Goal: Task Accomplishment & Management: Manage account settings

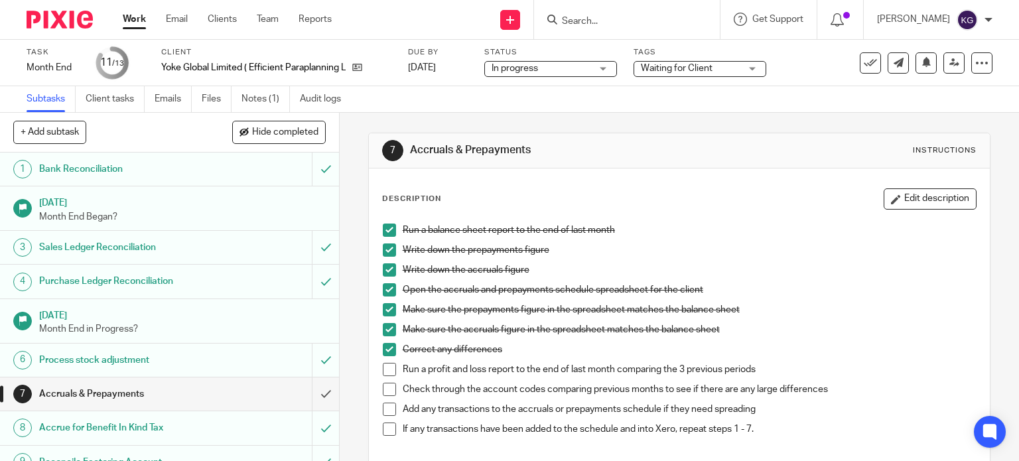
scroll to position [133, 0]
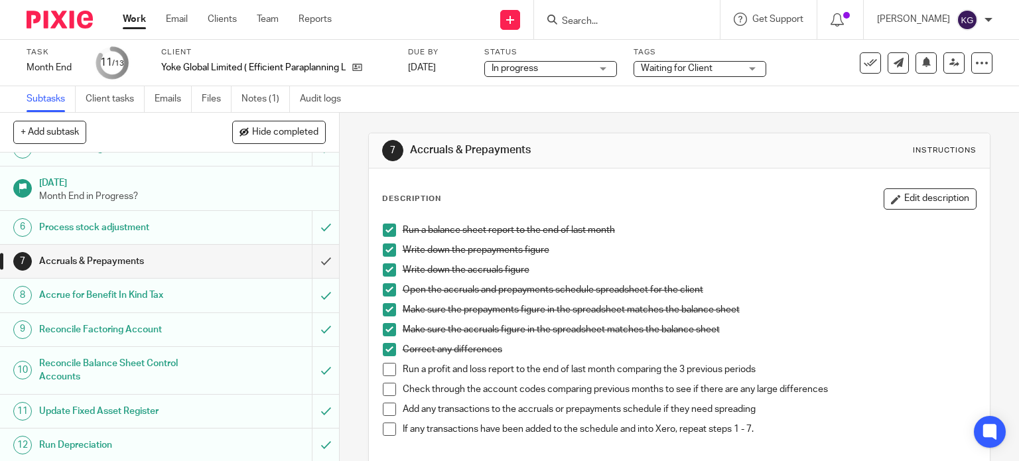
click at [583, 21] on input "Search" at bounding box center [619, 22] width 119 height 12
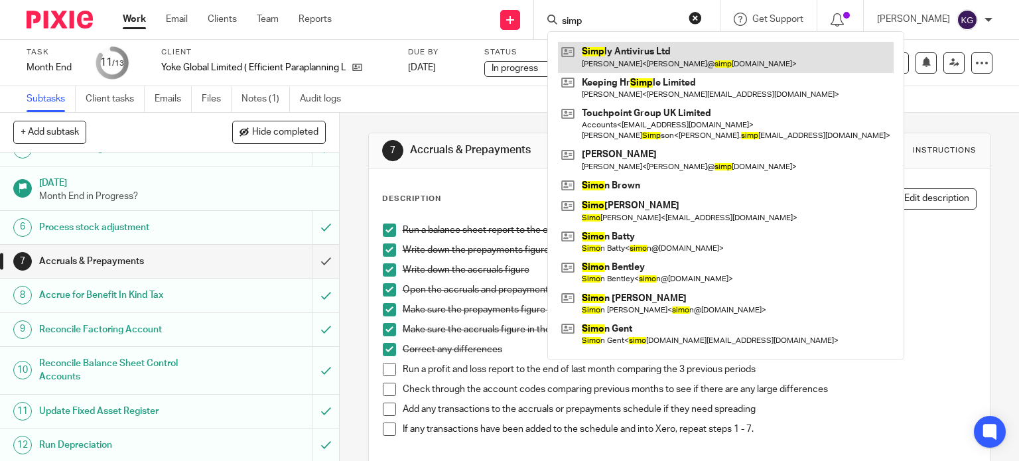
type input "simp"
click at [618, 46] on link at bounding box center [726, 57] width 336 height 31
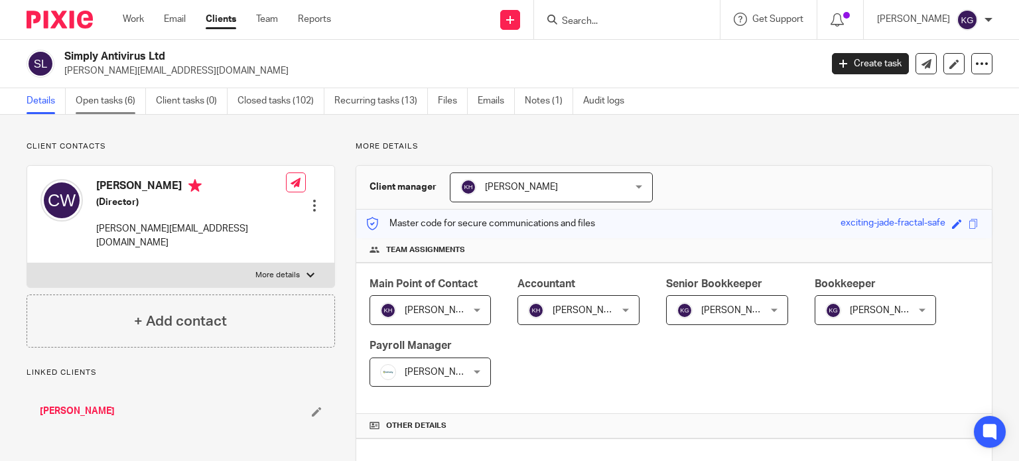
click at [123, 103] on link "Open tasks (6)" at bounding box center [111, 101] width 70 height 26
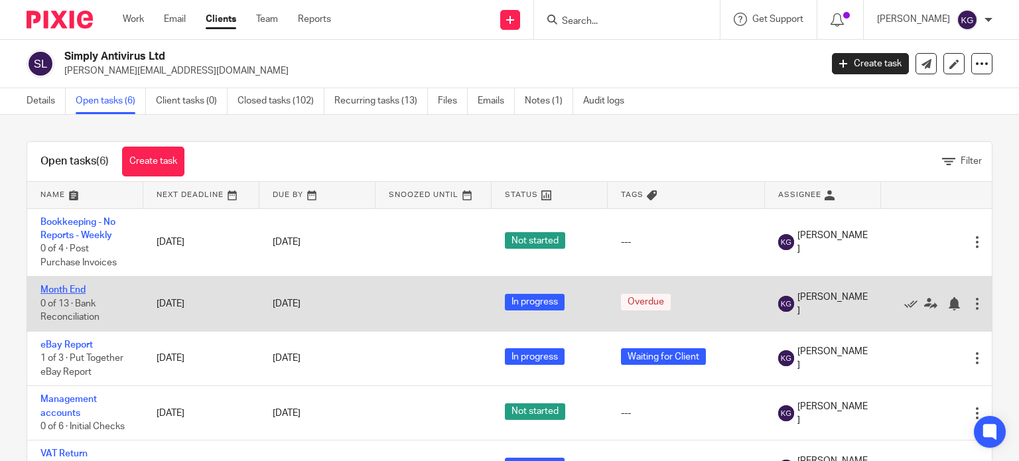
click at [72, 286] on link "Month End" at bounding box center [62, 289] width 45 height 9
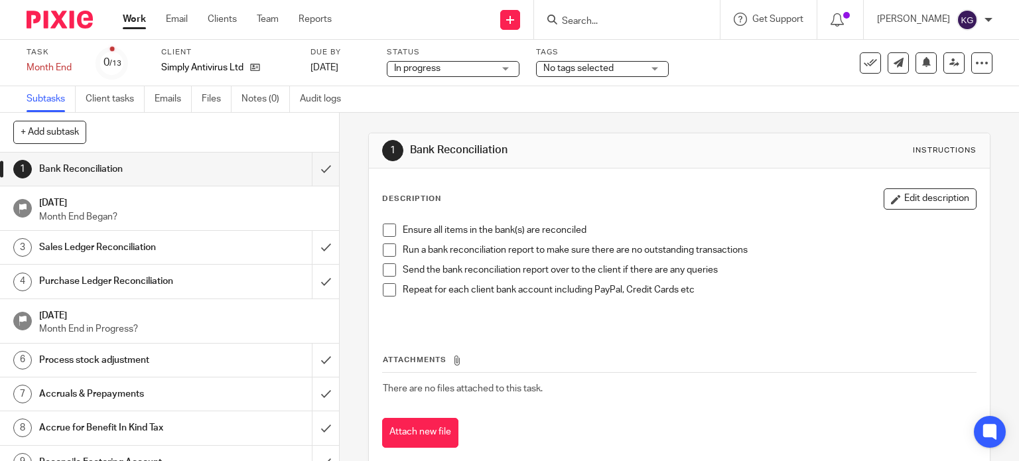
click at [497, 68] on div "In progress In progress" at bounding box center [453, 69] width 133 height 16
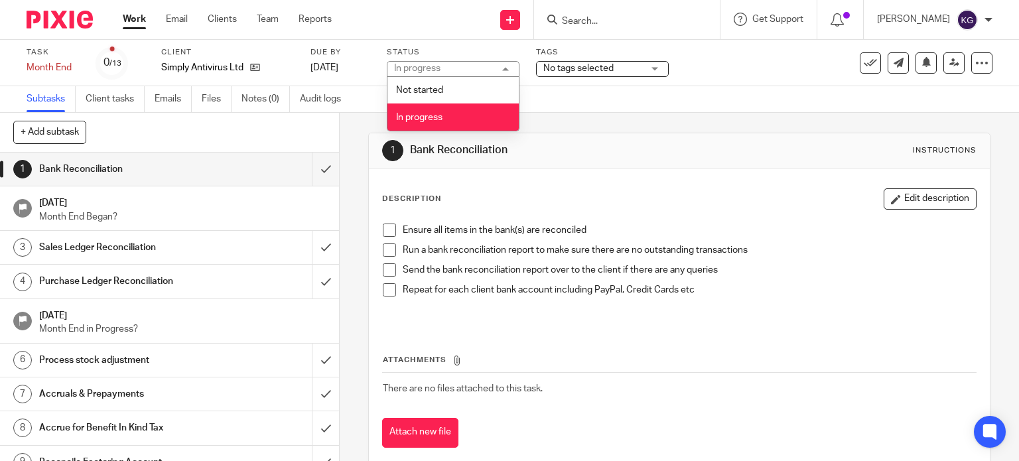
click at [448, 119] on li "In progress" at bounding box center [452, 116] width 131 height 27
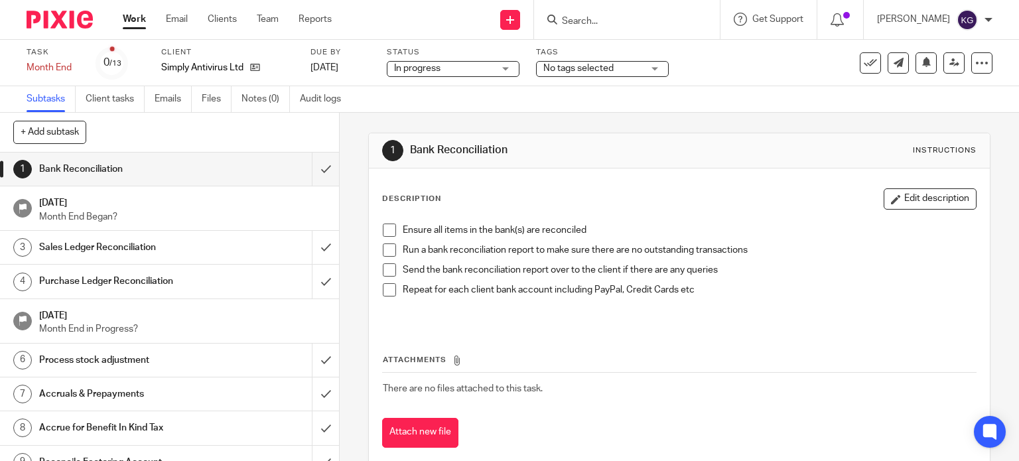
click at [586, 64] on span "No tags selected" at bounding box center [578, 68] width 70 height 9
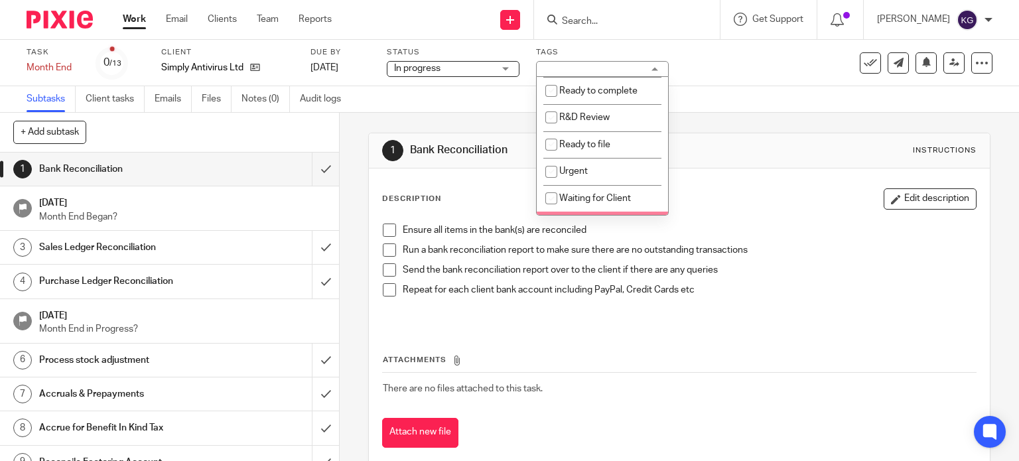
scroll to position [346, 0]
click at [587, 204] on span "Waiting for Client" at bounding box center [595, 202] width 72 height 9
checkbox input "true"
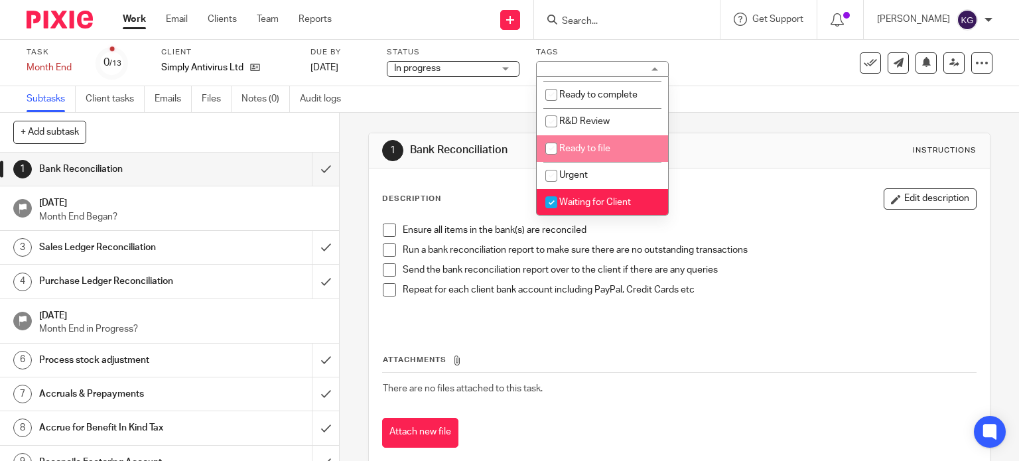
click at [939, 97] on div "Subtasks Client tasks Emails Files Notes (0) Audit logs" at bounding box center [509, 99] width 1019 height 27
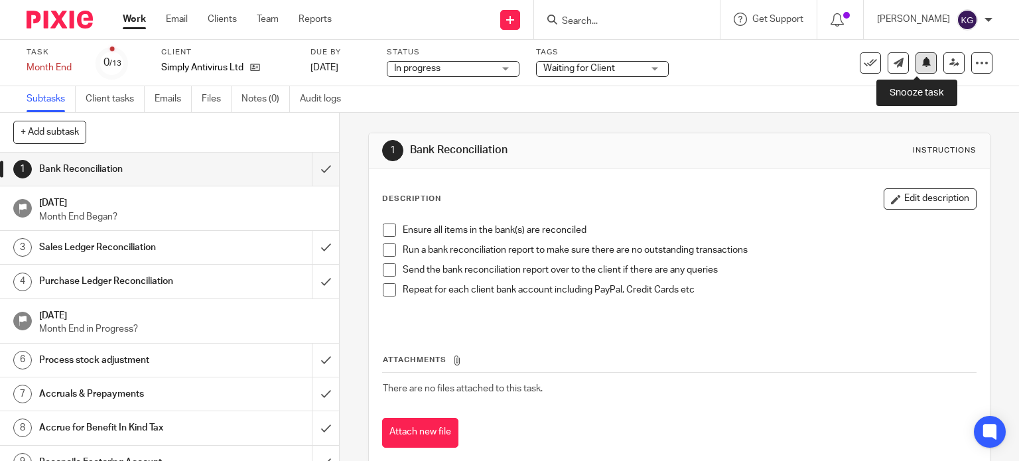
click at [922, 65] on button at bounding box center [925, 62] width 21 height 21
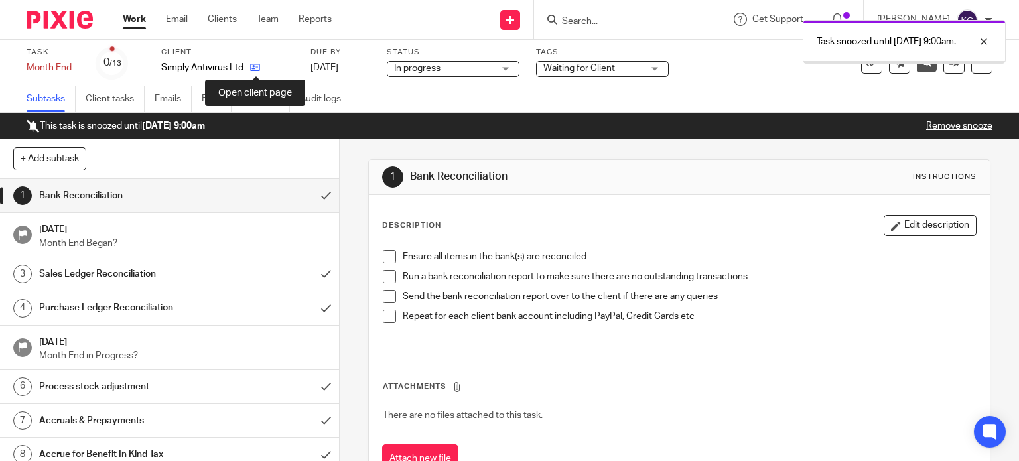
click at [257, 66] on icon at bounding box center [255, 67] width 10 height 10
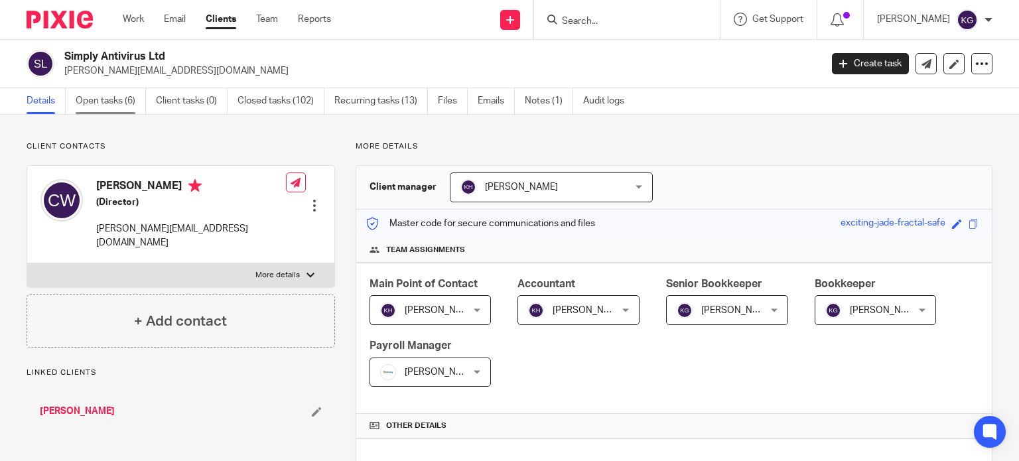
click at [109, 103] on link "Open tasks (6)" at bounding box center [111, 101] width 70 height 26
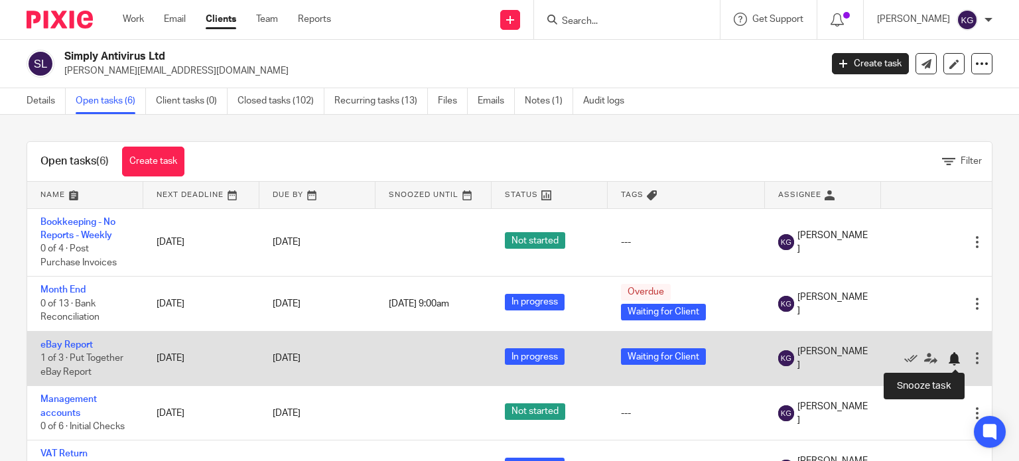
click at [952, 359] on div at bounding box center [953, 358] width 13 height 13
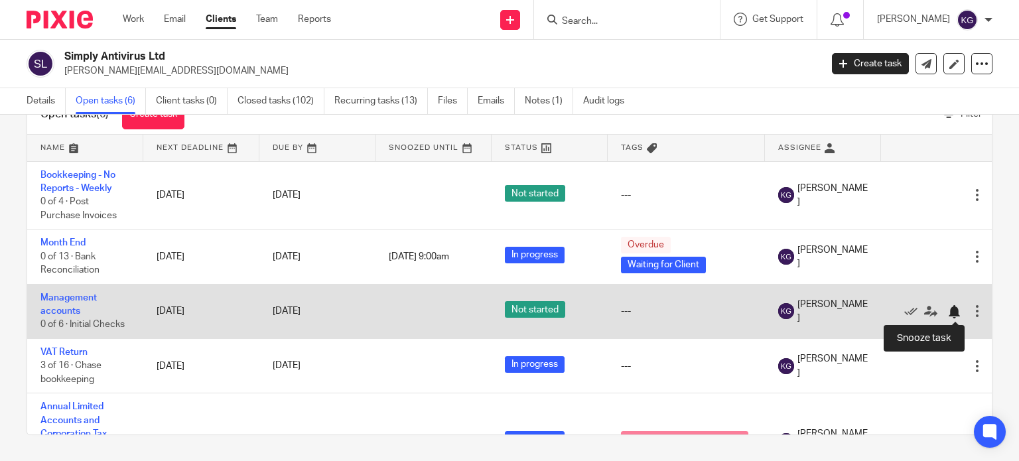
click at [951, 310] on div at bounding box center [953, 311] width 13 height 13
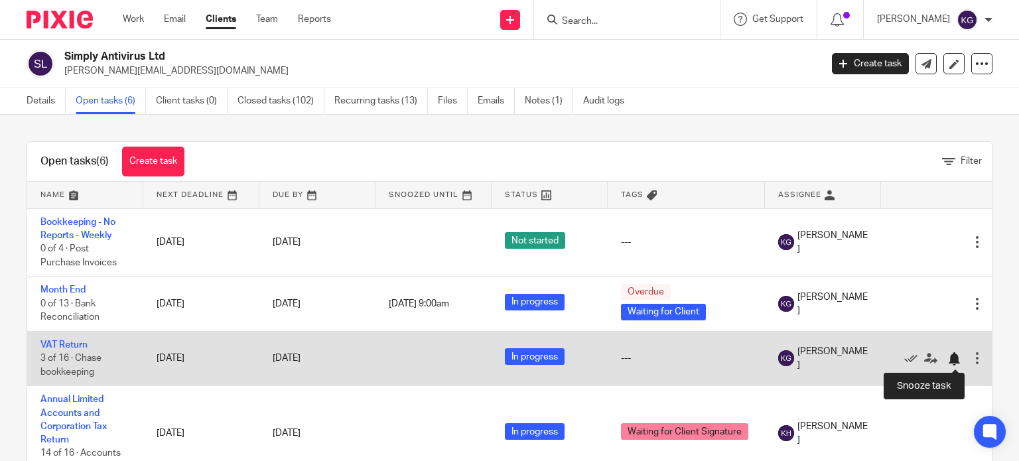
click at [951, 360] on div at bounding box center [953, 358] width 13 height 13
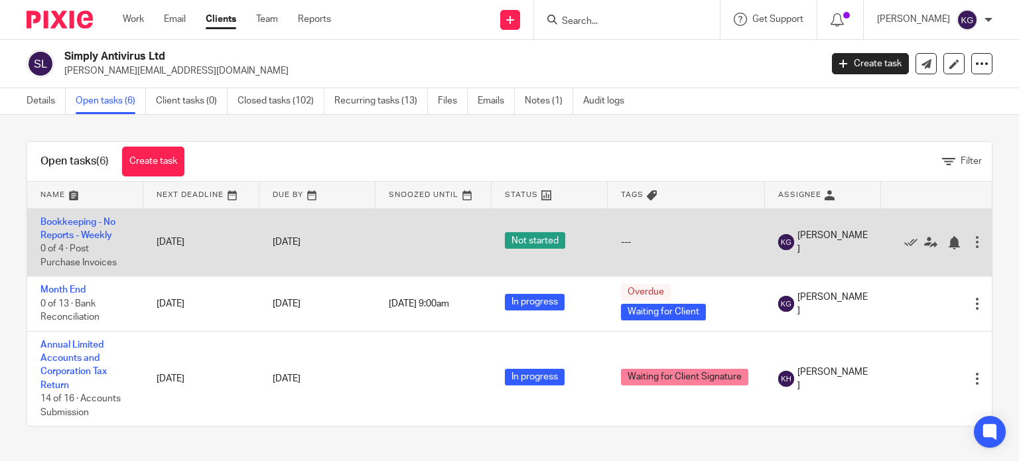
click at [85, 229] on td "Bookkeeping - No Reports - Weekly 0 of 4 · Post Purchase Invoices" at bounding box center [85, 242] width 116 height 68
click at [93, 233] on link "Bookkeeping - No Reports - Weekly" at bounding box center [77, 228] width 75 height 23
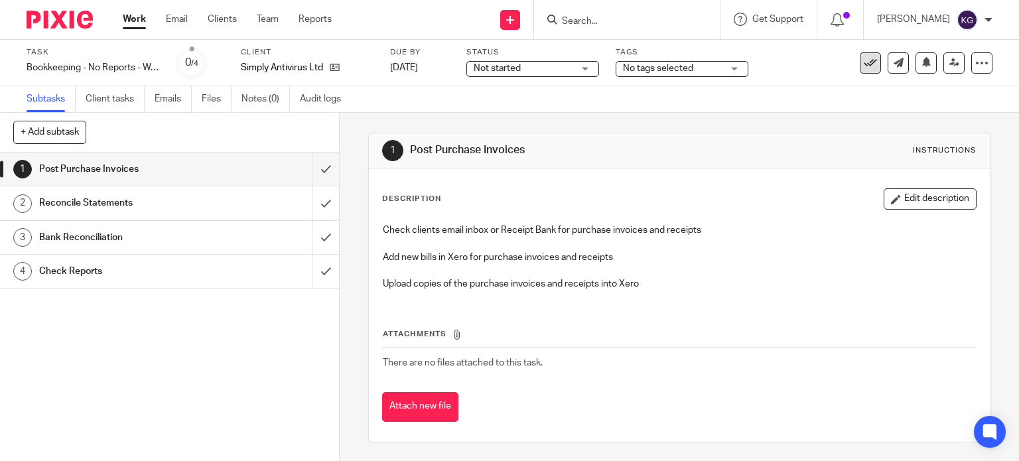
click at [863, 67] on icon at bounding box center [869, 62] width 13 height 13
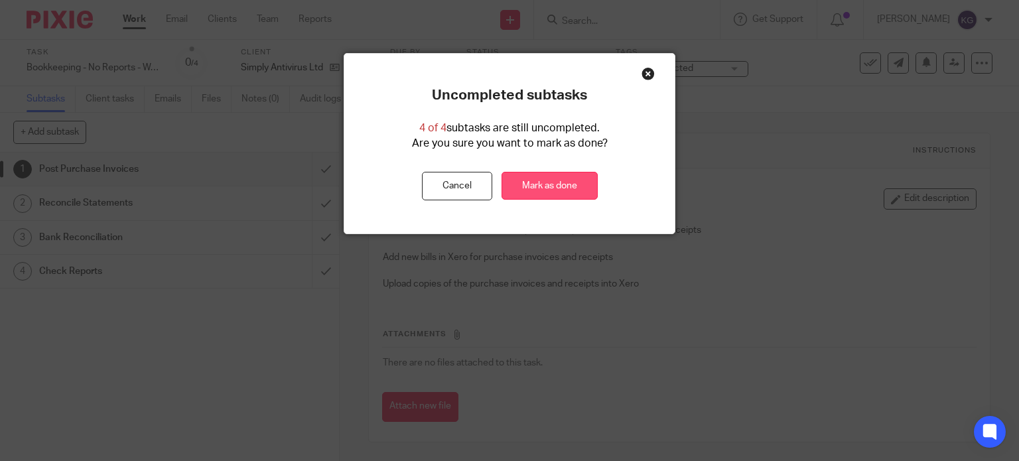
click at [570, 183] on link "Mark as done" at bounding box center [549, 186] width 96 height 29
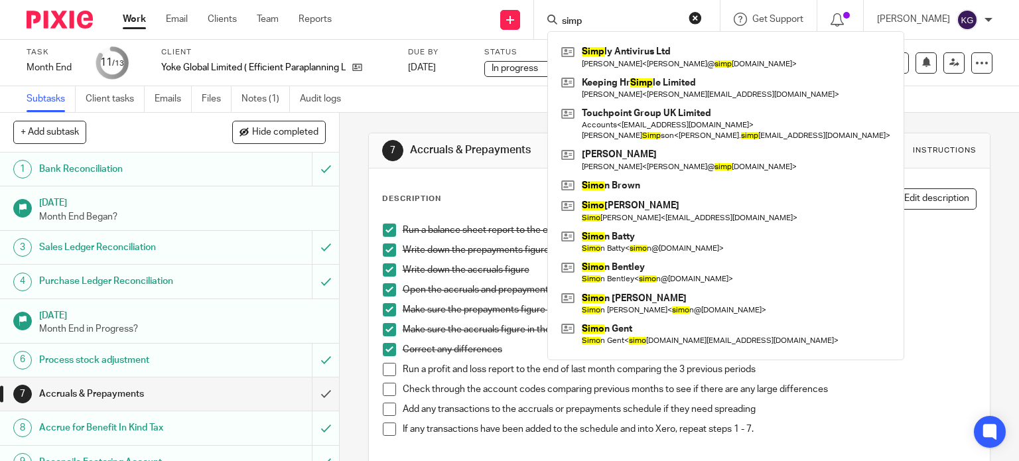
scroll to position [133, 0]
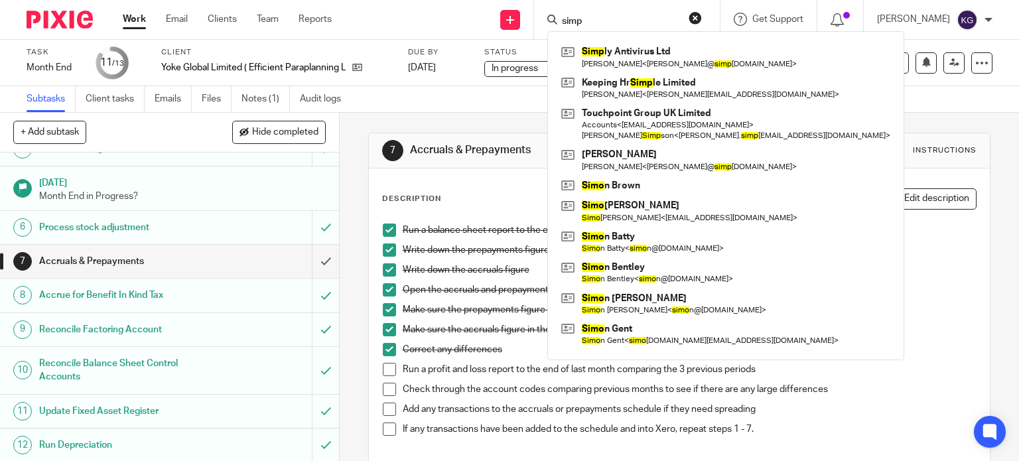
click at [694, 16] on form "simp" at bounding box center [630, 19] width 141 height 17
drag, startPoint x: 700, startPoint y: 16, endPoint x: 693, endPoint y: 21, distance: 8.6
click at [700, 17] on button "reset" at bounding box center [694, 17] width 13 height 13
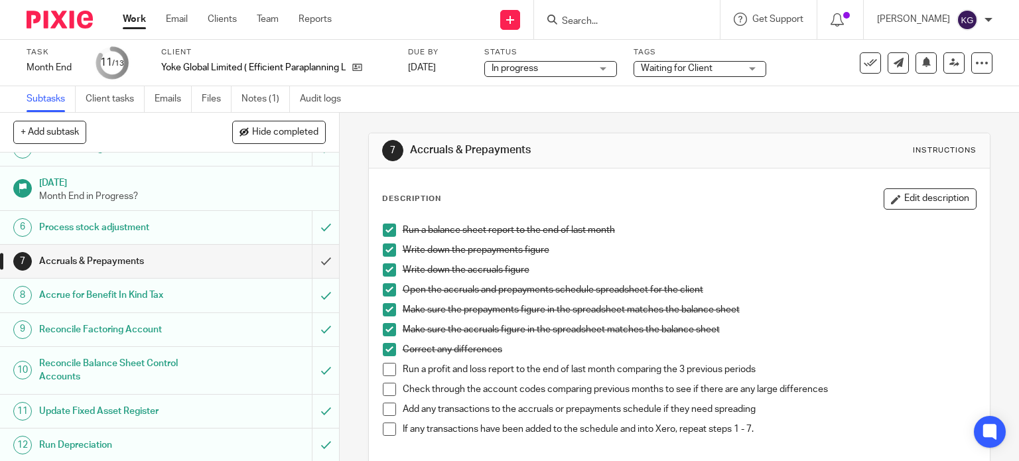
click at [581, 19] on input "Search" at bounding box center [619, 22] width 119 height 12
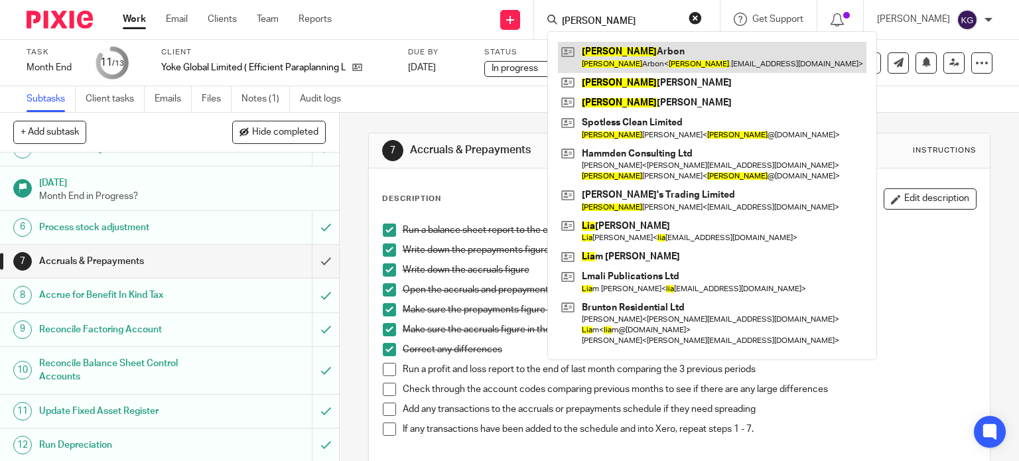
type input "lisa"
click at [645, 52] on link at bounding box center [712, 57] width 308 height 31
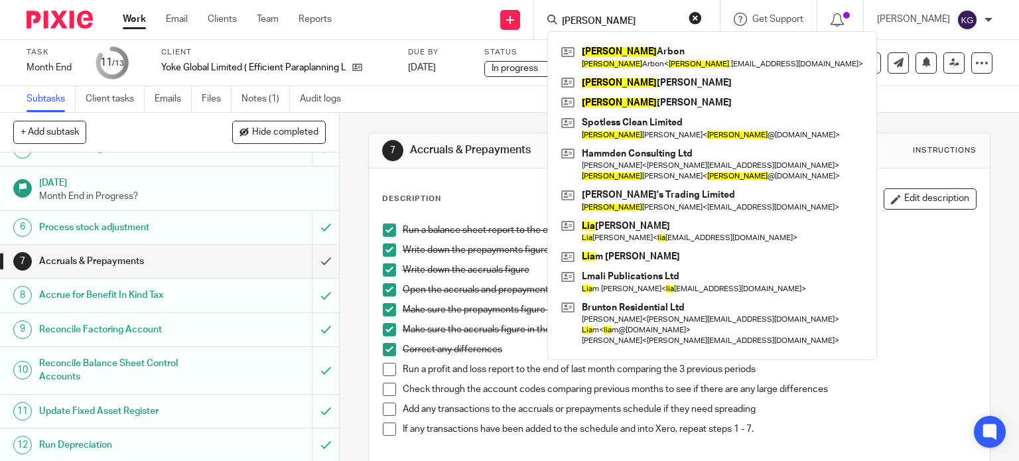
click at [694, 20] on button "reset" at bounding box center [694, 17] width 13 height 13
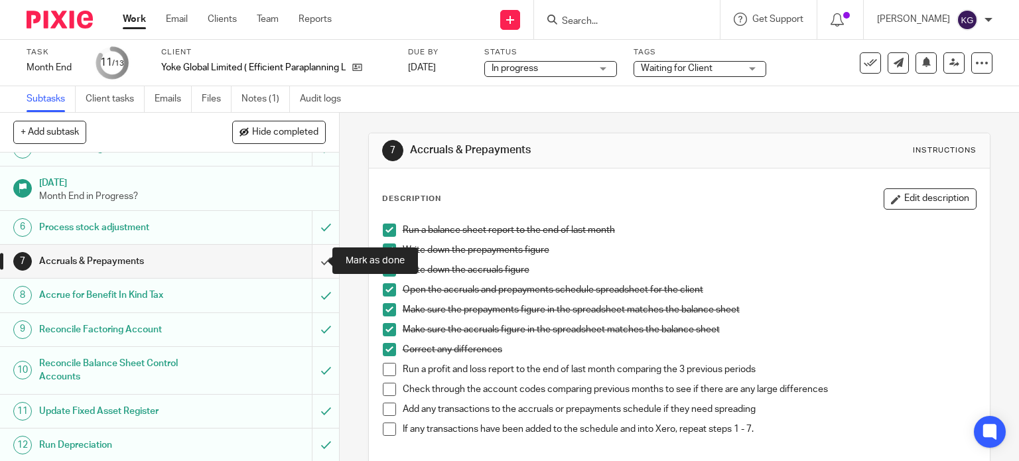
click at [310, 258] on input "submit" at bounding box center [169, 261] width 339 height 33
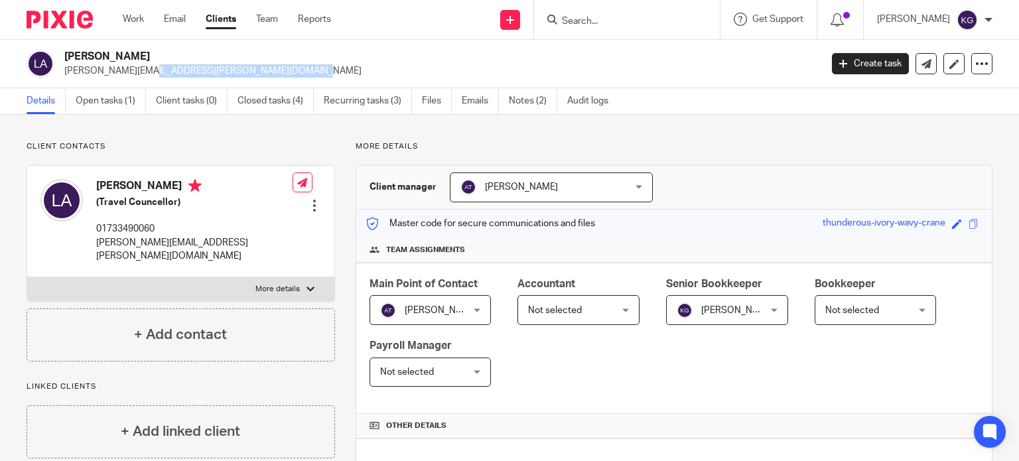
drag, startPoint x: 206, startPoint y: 71, endPoint x: 64, endPoint y: 69, distance: 141.9
click at [64, 69] on div "Lisa Arbon lisa.arbon@travelcounsellors.com" at bounding box center [419, 64] width 785 height 28
copy p "lisa.arbon@travelcounsellors.com"
click at [135, 107] on link "Open tasks (1)" at bounding box center [111, 101] width 70 height 26
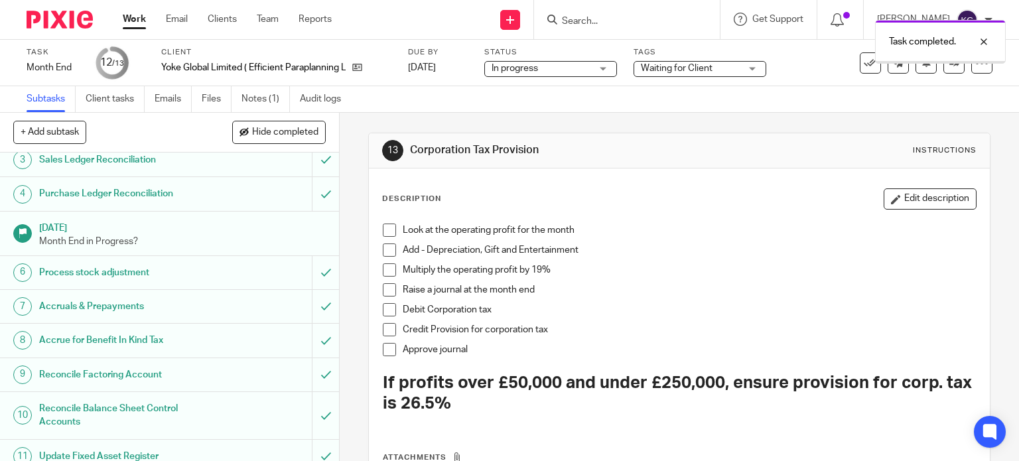
scroll to position [166, 0]
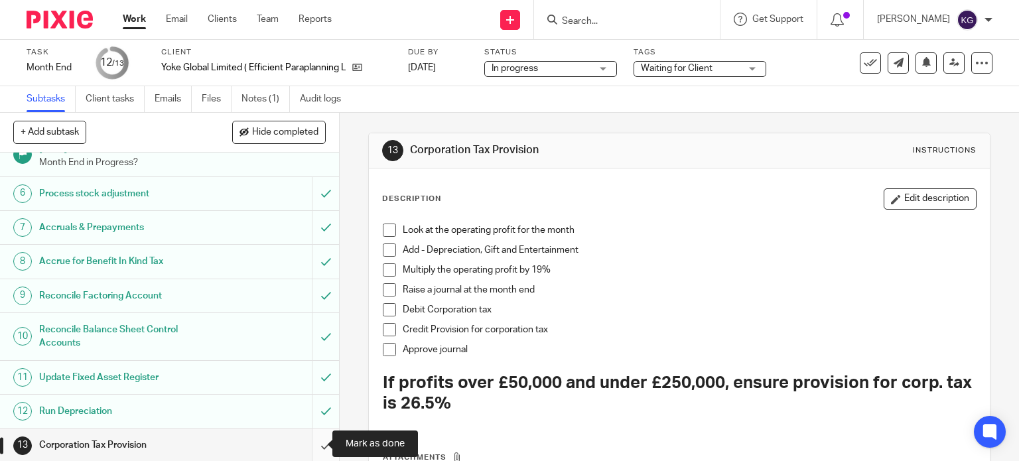
click at [314, 447] on input "submit" at bounding box center [169, 444] width 339 height 33
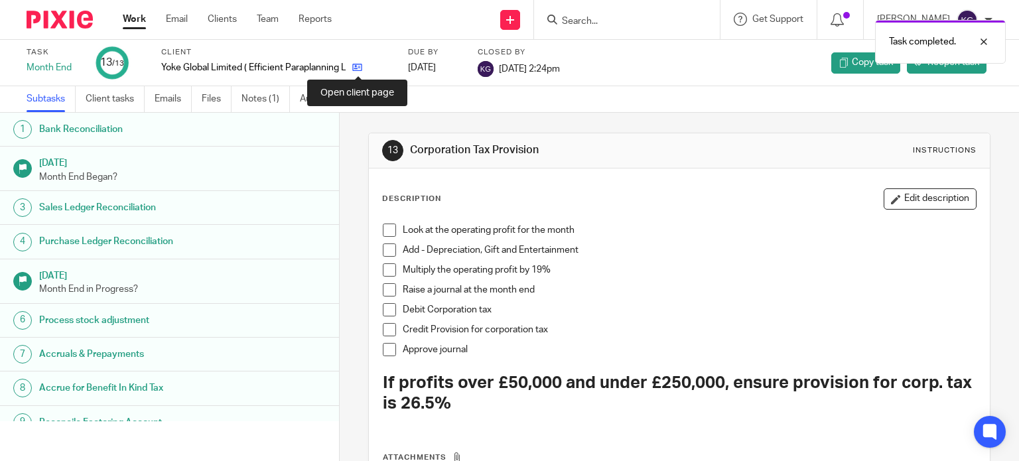
click at [361, 69] on icon at bounding box center [357, 67] width 10 height 10
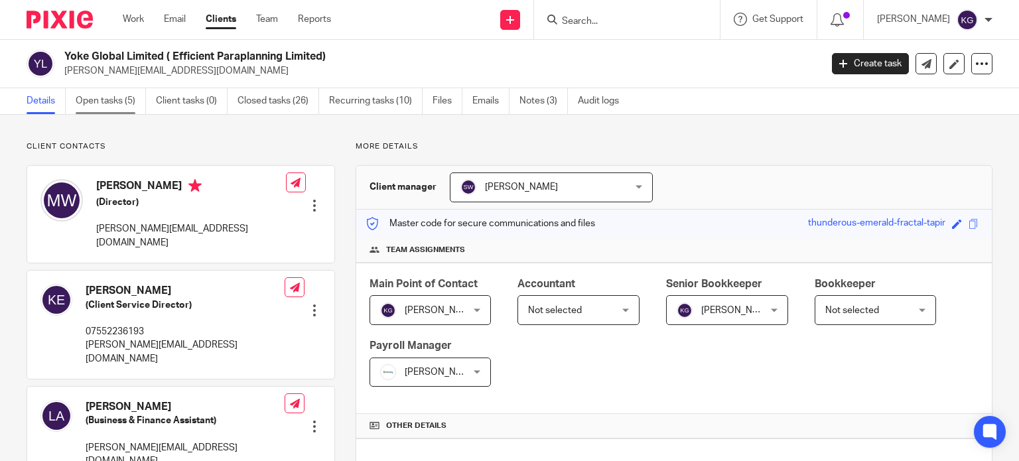
click at [128, 101] on link "Open tasks (5)" at bounding box center [111, 101] width 70 height 26
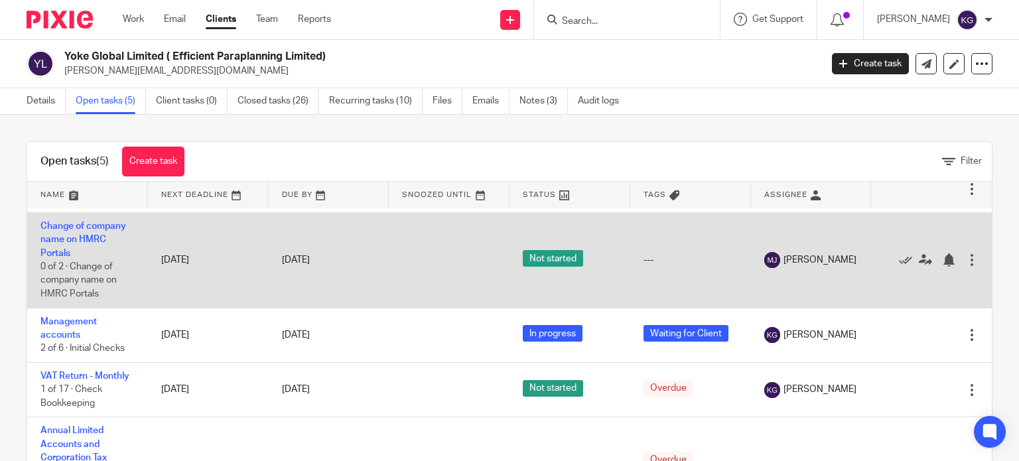
scroll to position [66, 0]
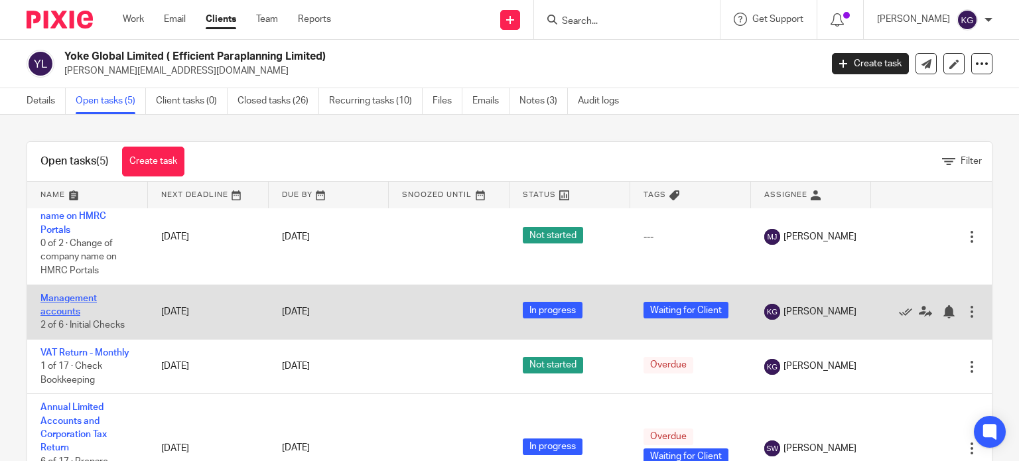
click at [69, 298] on link "Management accounts" at bounding box center [68, 305] width 56 height 23
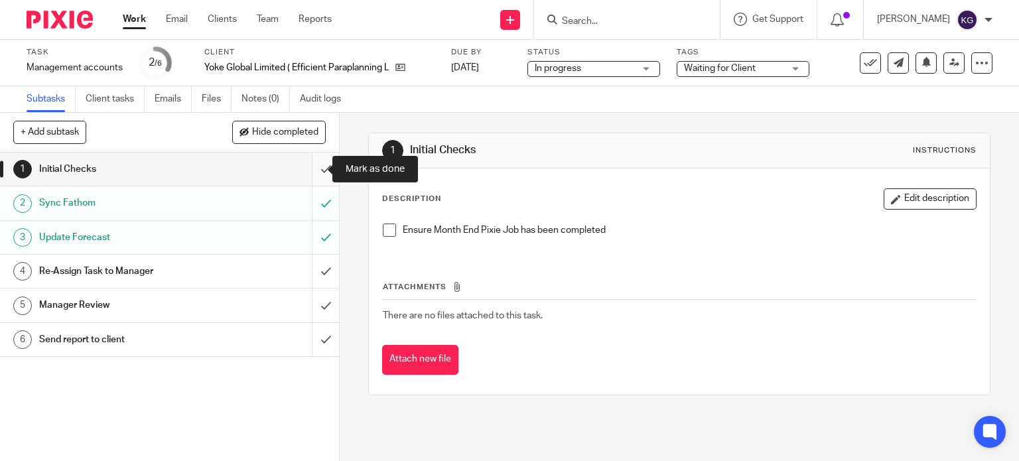
click at [311, 169] on input "submit" at bounding box center [169, 169] width 339 height 33
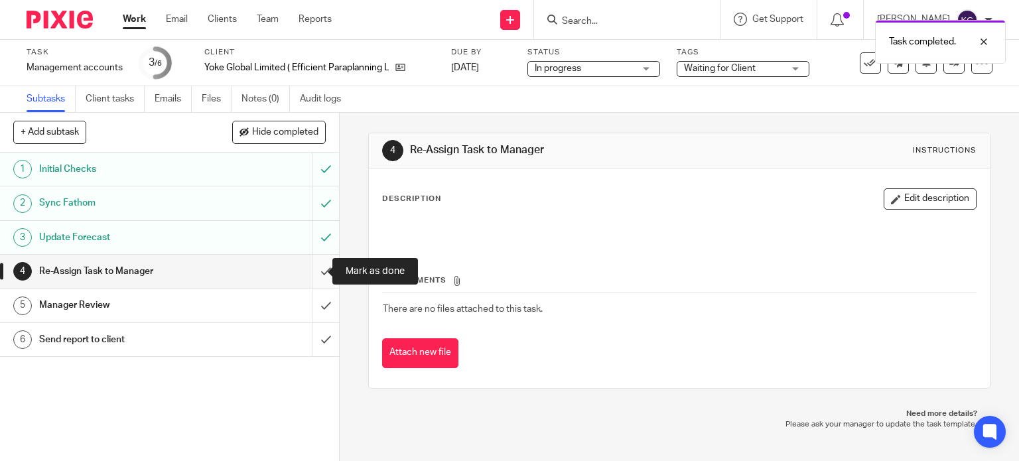
click at [308, 275] on input "submit" at bounding box center [169, 271] width 339 height 33
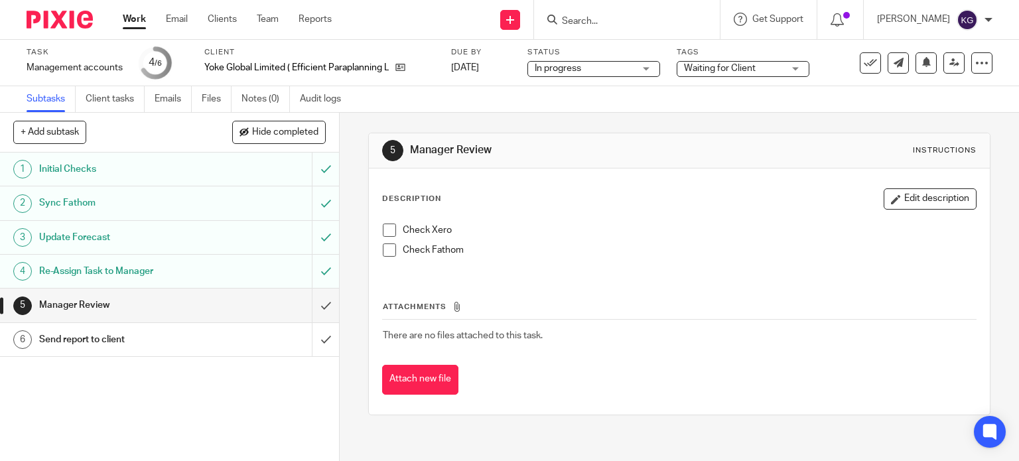
click at [716, 71] on span "Waiting for Client" at bounding box center [720, 68] width 72 height 9
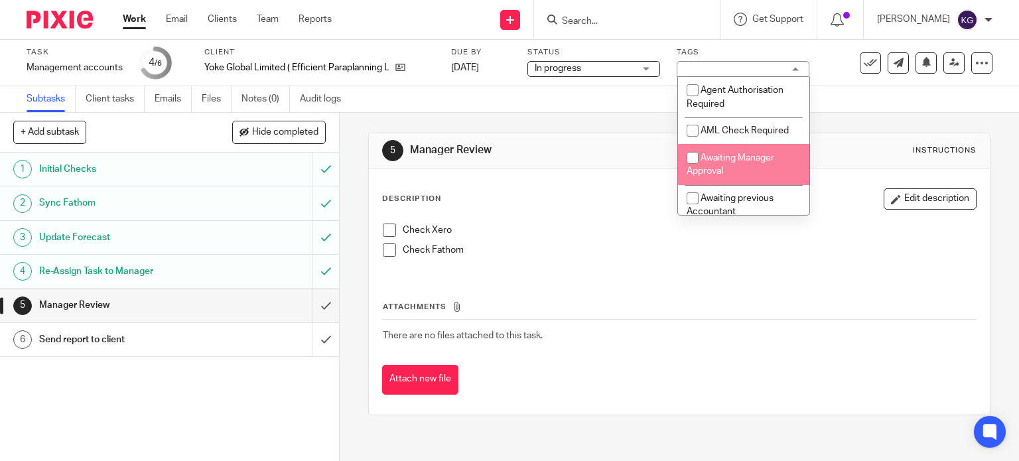
click at [686, 161] on input "checkbox" at bounding box center [692, 157] width 25 height 25
checkbox input "true"
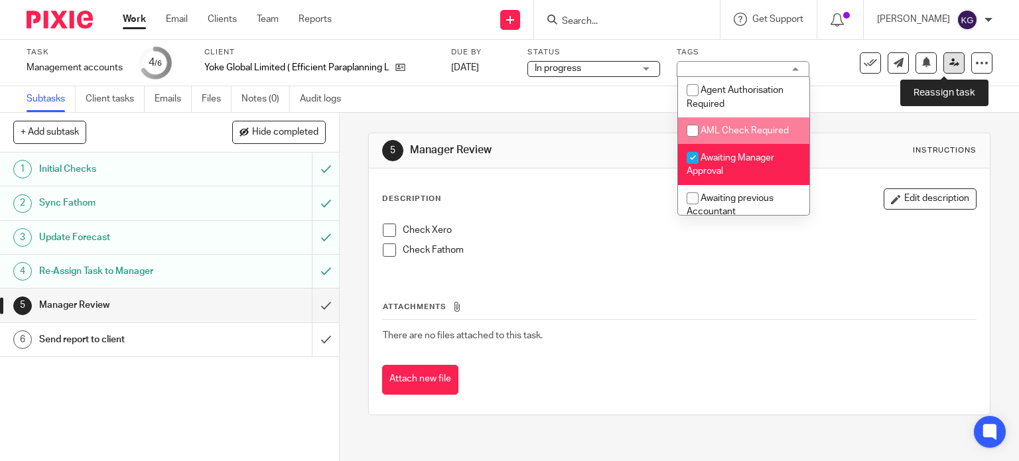
click at [949, 65] on icon at bounding box center [954, 63] width 10 height 10
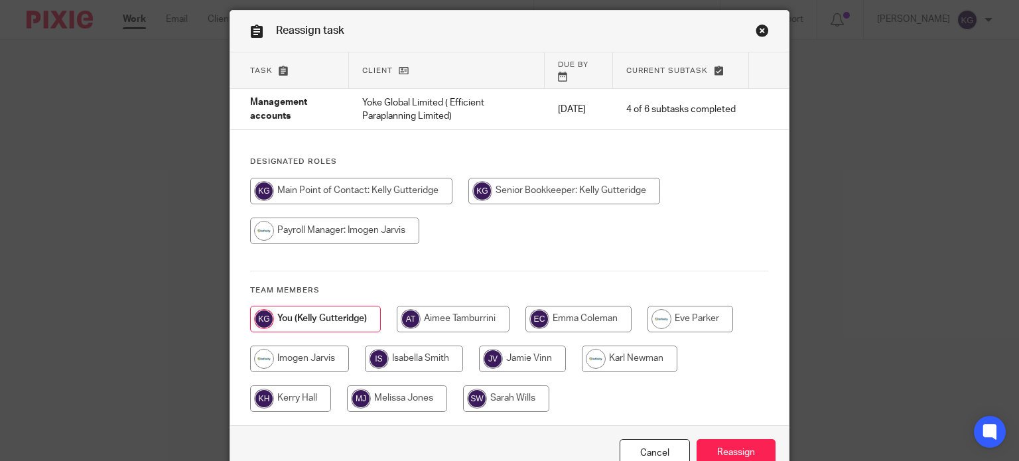
scroll to position [66, 0]
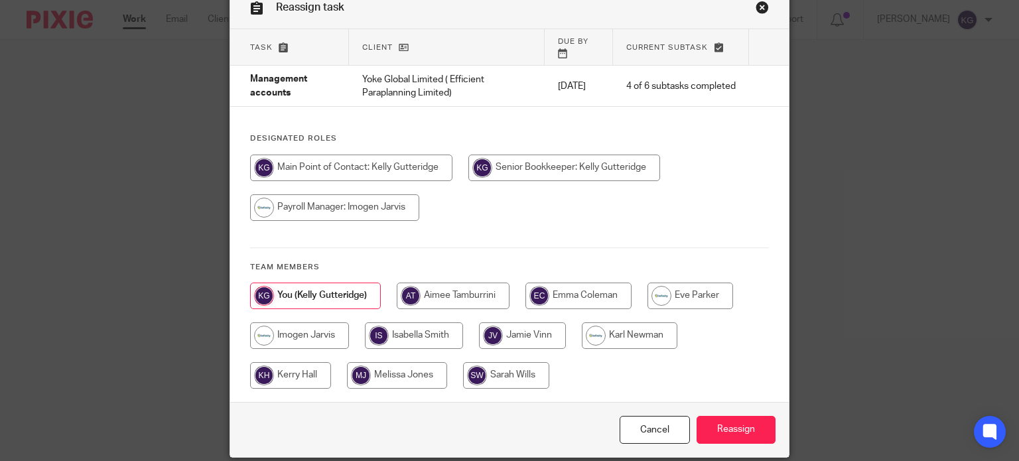
click at [630, 334] on input "radio" at bounding box center [629, 335] width 95 height 27
radio input "true"
click at [731, 416] on input "Reassign" at bounding box center [735, 430] width 79 height 29
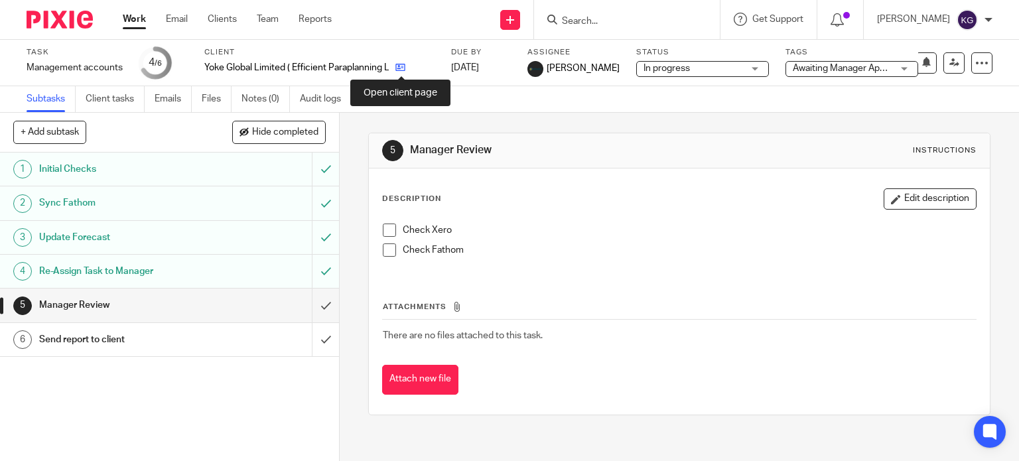
click at [401, 64] on icon at bounding box center [400, 67] width 10 height 10
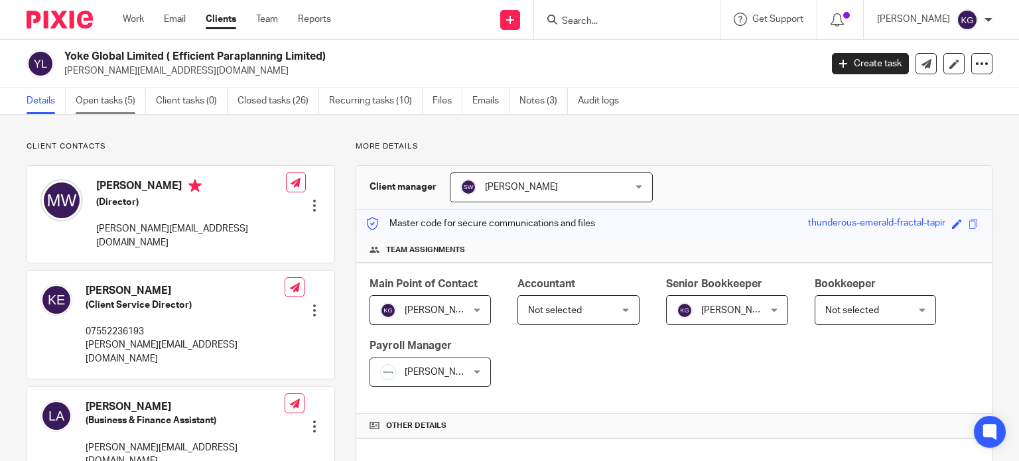
click at [127, 100] on link "Open tasks (5)" at bounding box center [111, 101] width 70 height 26
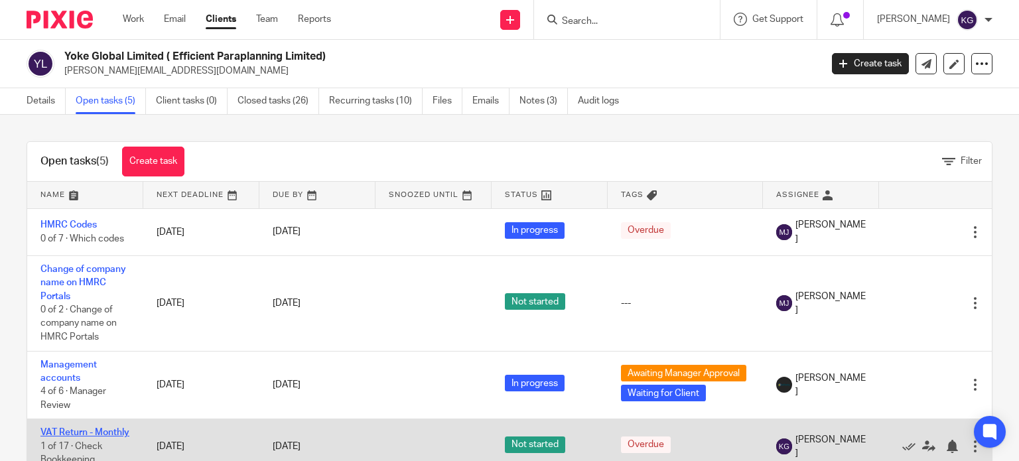
click at [73, 430] on link "VAT Return - Monthly" at bounding box center [84, 432] width 89 height 9
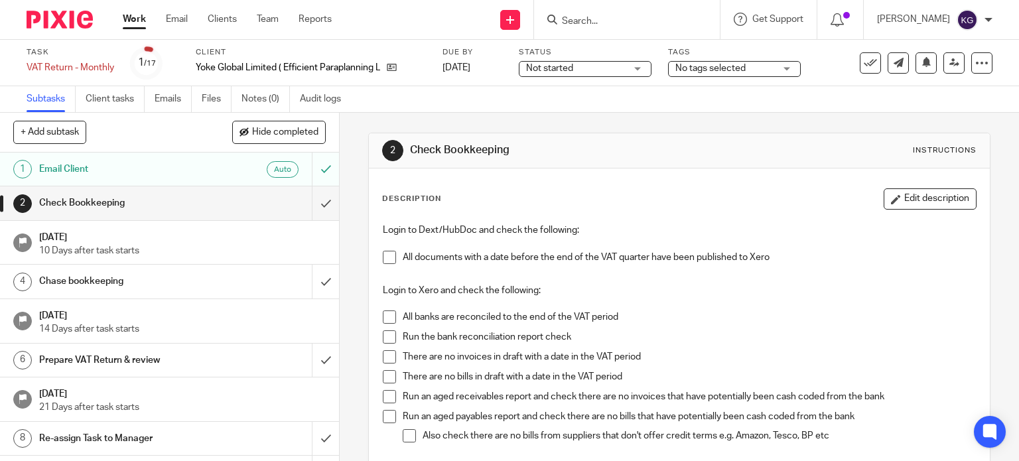
click at [588, 74] on span "Not started" at bounding box center [575, 69] width 99 height 14
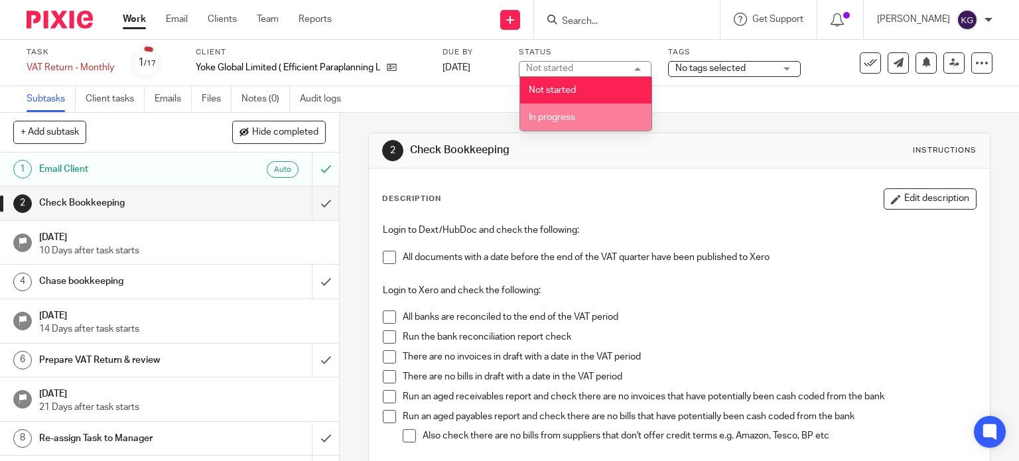
click at [574, 123] on li "In progress" at bounding box center [585, 116] width 131 height 27
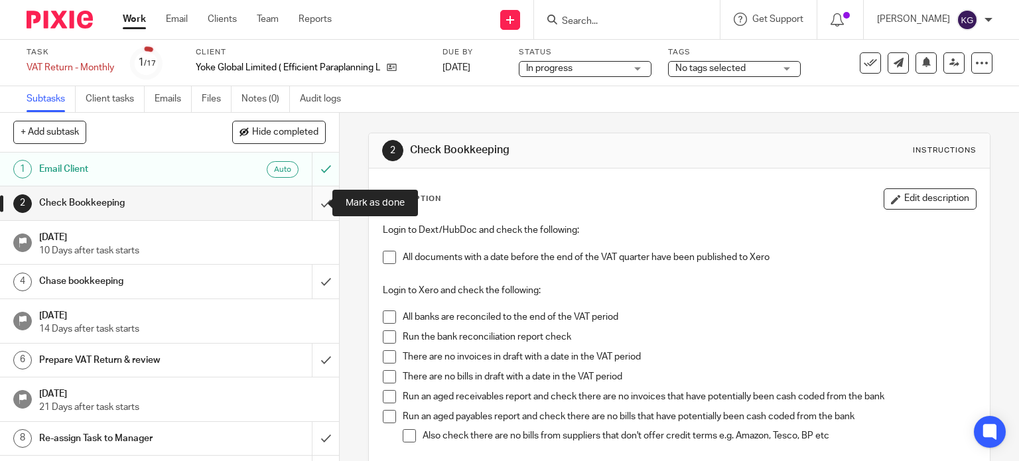
click at [316, 201] on input "submit" at bounding box center [169, 202] width 339 height 33
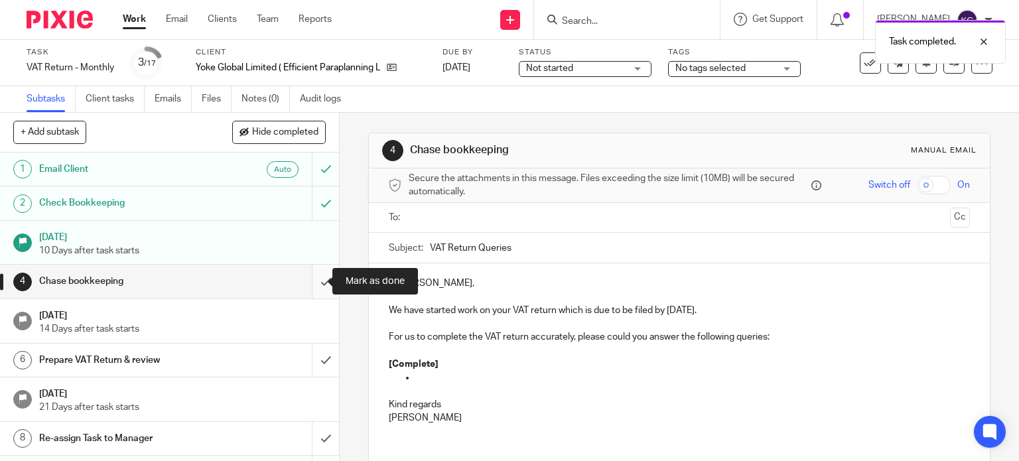
click at [314, 283] on input "submit" at bounding box center [169, 281] width 339 height 33
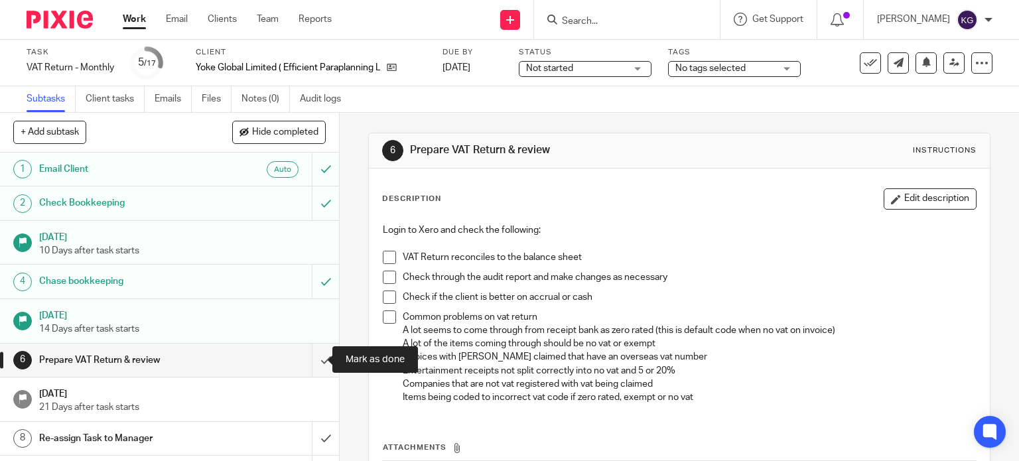
drag, startPoint x: 313, startPoint y: 361, endPoint x: 347, endPoint y: 336, distance: 42.3
click at [312, 361] on input "submit" at bounding box center [169, 359] width 339 height 33
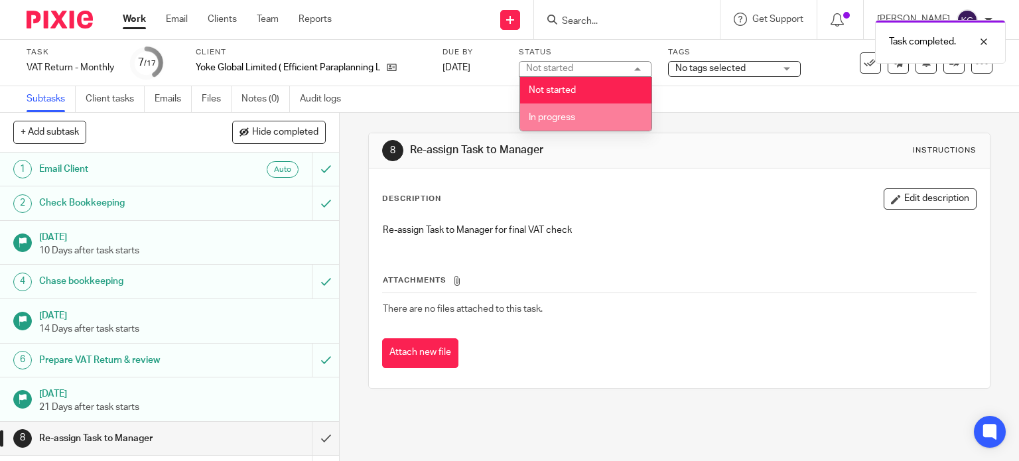
click at [597, 111] on li "In progress" at bounding box center [585, 116] width 131 height 27
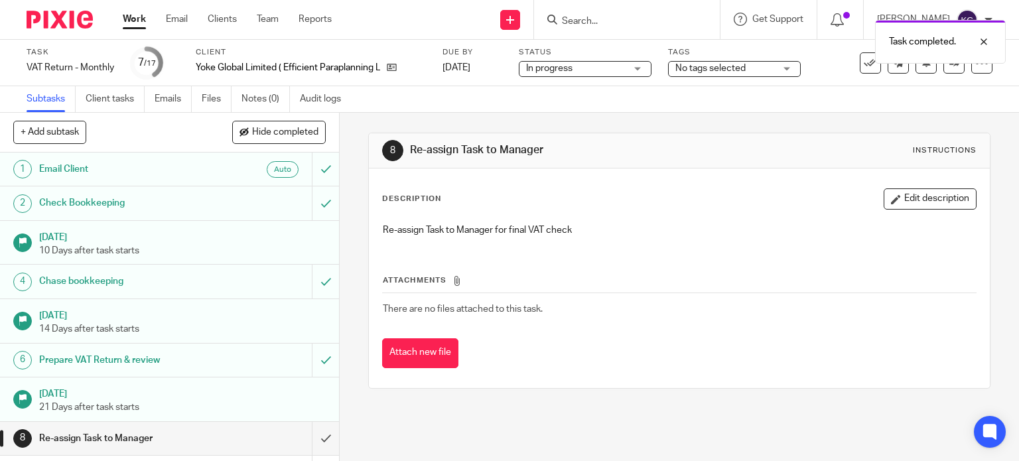
click at [732, 83] on div "Task VAT Return - Monthly Save VAT Return - Monthly 7 /17 Client Yoke Global Li…" at bounding box center [509, 63] width 1019 height 46
click at [735, 70] on span "No tags selected" at bounding box center [710, 68] width 70 height 9
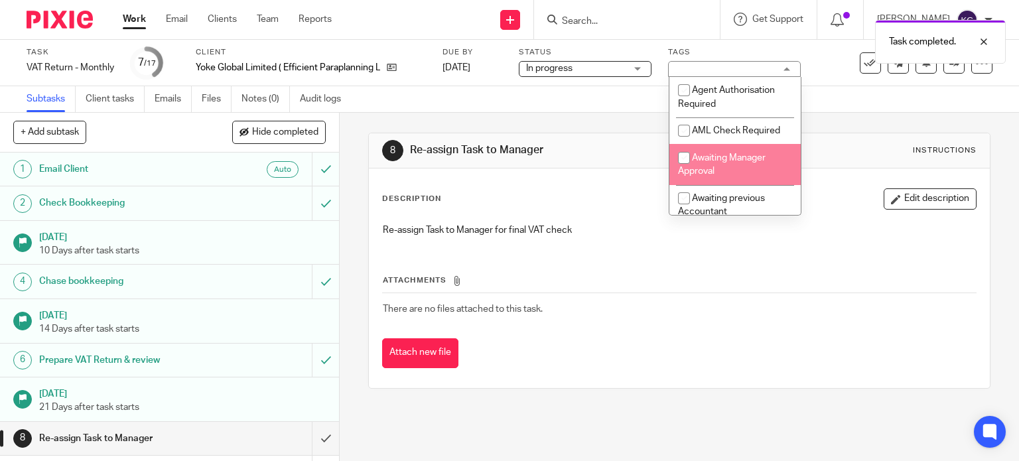
click at [743, 151] on li "Awaiting Manager Approval" at bounding box center [734, 164] width 131 height 40
checkbox input "true"
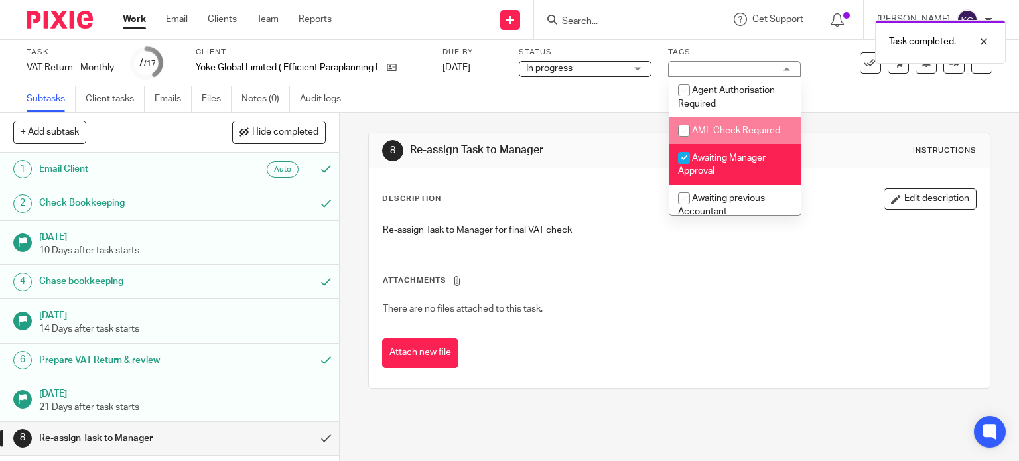
click at [865, 103] on div "Subtasks Client tasks Emails Files Notes (0) Audit logs" at bounding box center [509, 99] width 1019 height 27
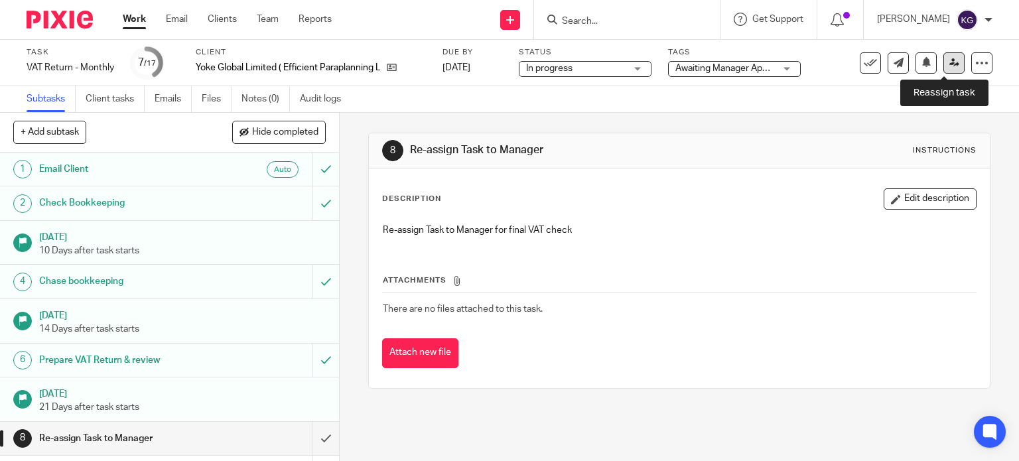
click at [949, 66] on icon at bounding box center [954, 63] width 10 height 10
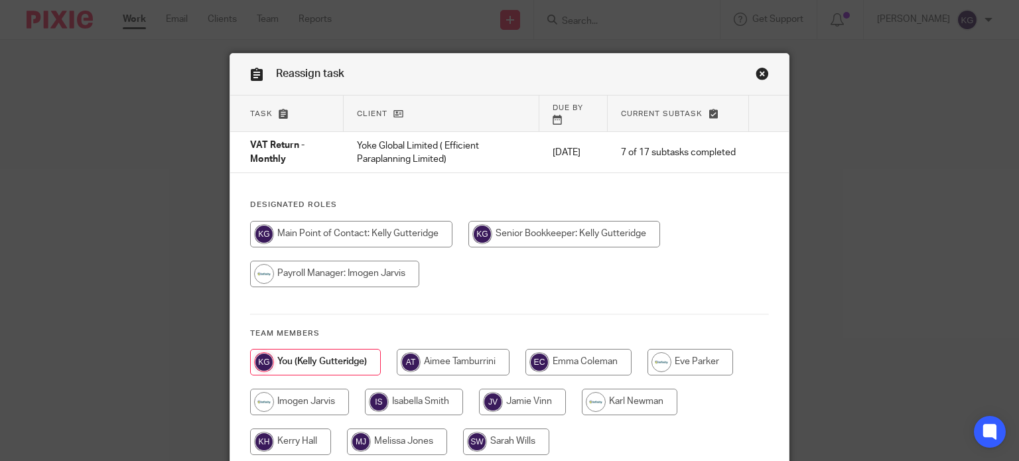
click at [305, 428] on input "radio" at bounding box center [290, 441] width 81 height 27
radio input "true"
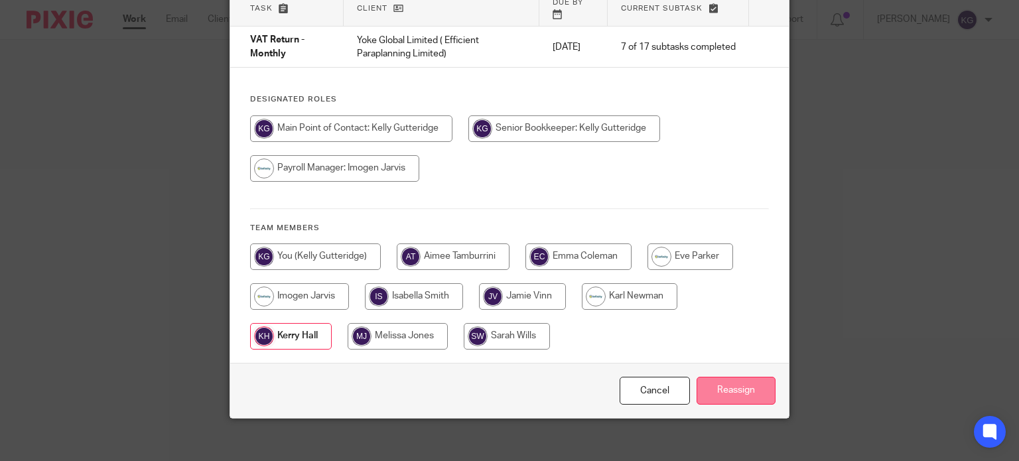
click at [723, 377] on input "Reassign" at bounding box center [735, 391] width 79 height 29
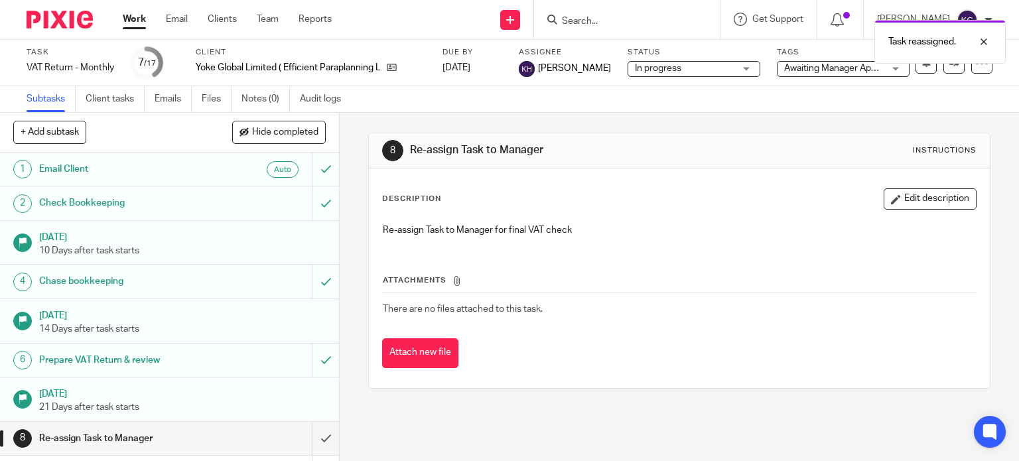
click at [135, 23] on link "Work" at bounding box center [134, 19] width 23 height 13
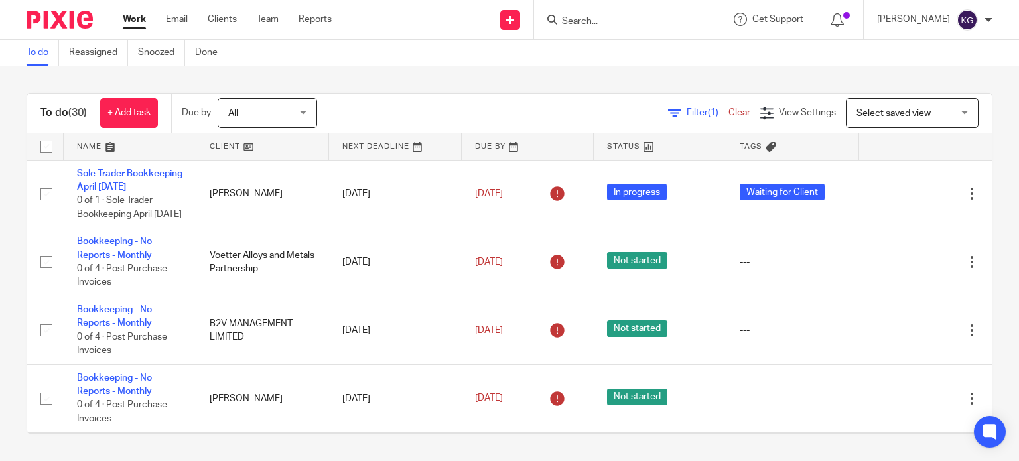
click at [140, 21] on link "Work" at bounding box center [134, 19] width 23 height 13
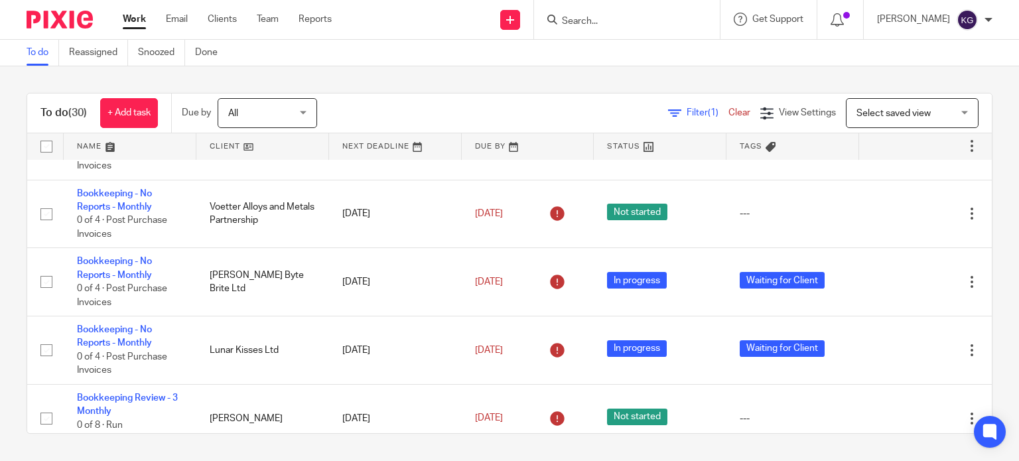
scroll to position [597, 0]
